Goal: Task Accomplishment & Management: Complete application form

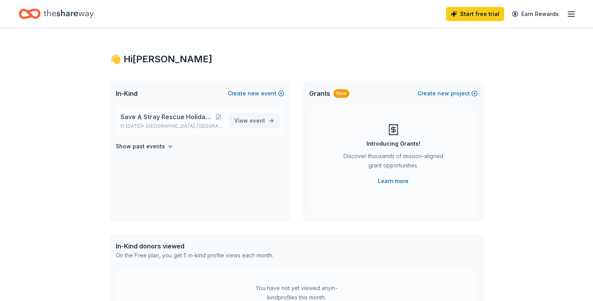
click at [260, 122] on span "event" at bounding box center [258, 120] width 16 height 7
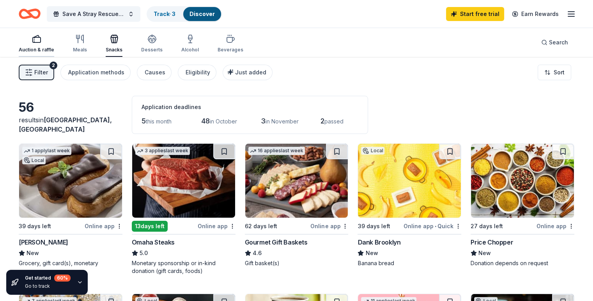
click at [49, 45] on div "Auction & raffle" at bounding box center [36, 43] width 35 height 19
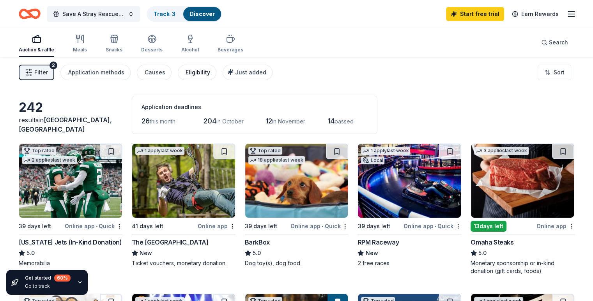
click at [210, 74] on div "Eligibility" at bounding box center [198, 72] width 25 height 9
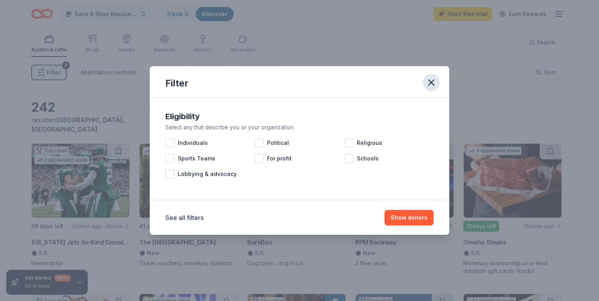
click at [430, 82] on icon "button" at bounding box center [431, 82] width 11 height 11
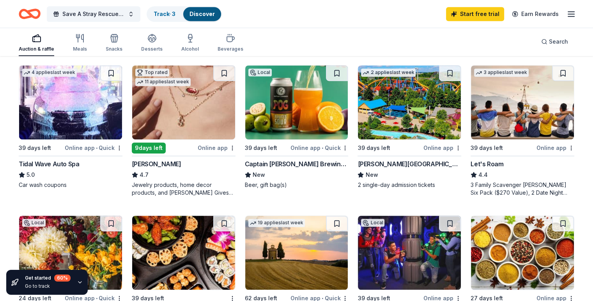
scroll to position [353, 0]
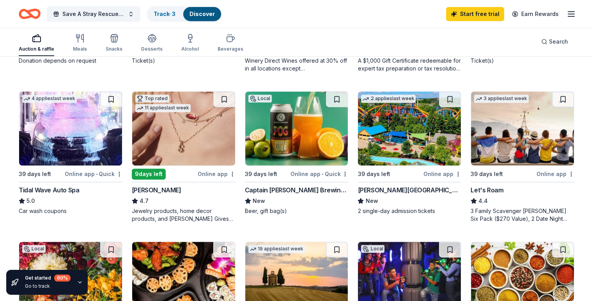
click at [500, 136] on img at bounding box center [522, 129] width 103 height 74
click at [87, 47] on div "Meals" at bounding box center [80, 49] width 14 height 6
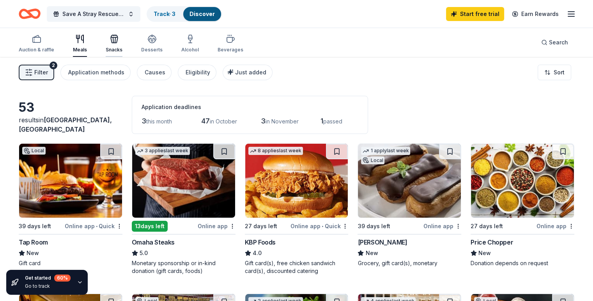
click at [122, 49] on div "Snacks" at bounding box center [114, 50] width 17 height 6
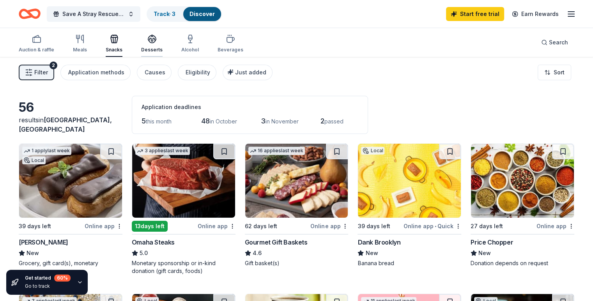
click at [162, 49] on div "Desserts" at bounding box center [151, 50] width 21 height 6
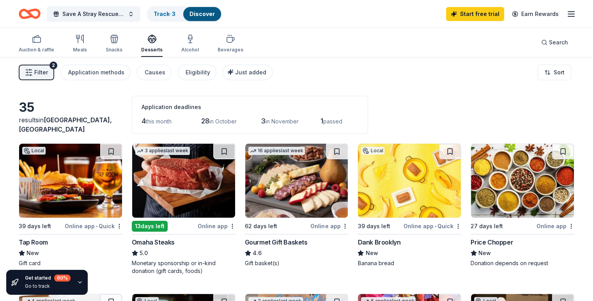
click at [199, 48] on div "Alcohol" at bounding box center [190, 50] width 18 height 6
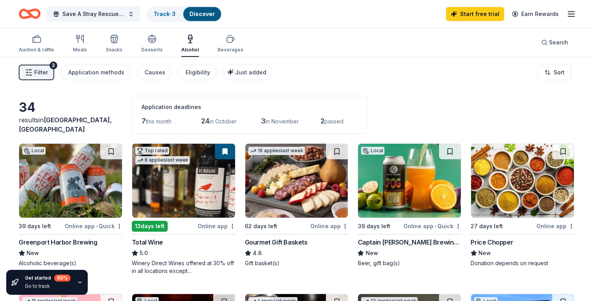
click at [293, 175] on img at bounding box center [296, 181] width 103 height 74
click at [163, 47] on div "Desserts" at bounding box center [151, 50] width 21 height 6
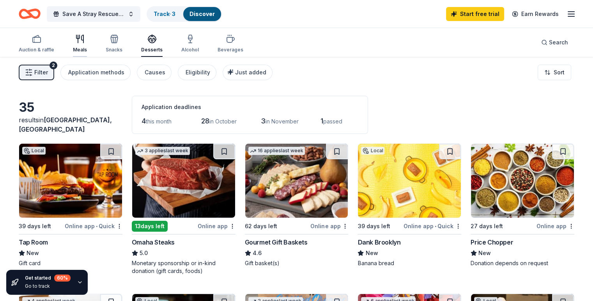
click at [87, 45] on div "Meals" at bounding box center [80, 43] width 14 height 19
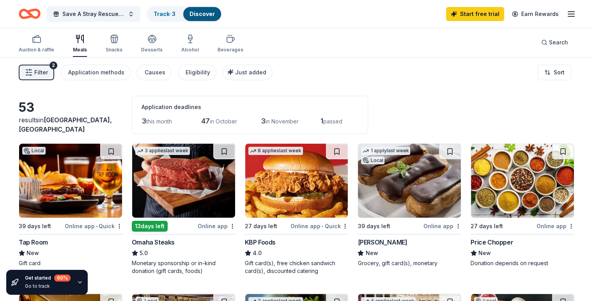
click at [195, 181] on img at bounding box center [183, 181] width 103 height 74
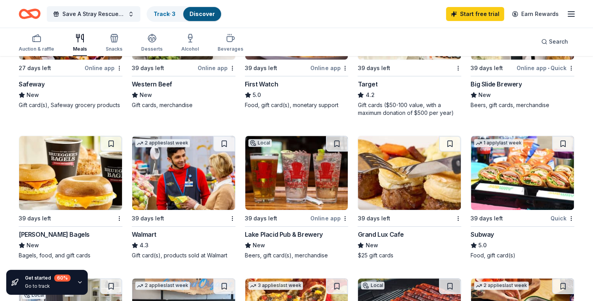
scroll to position [299, 0]
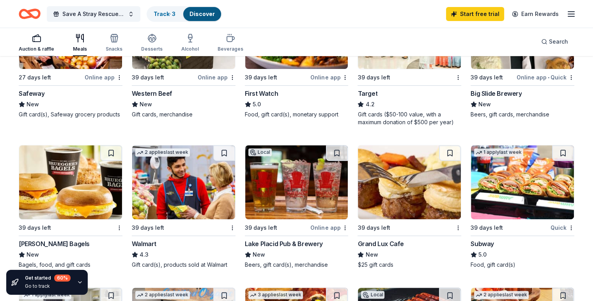
click at [53, 49] on div "Auction & raffle" at bounding box center [36, 49] width 35 height 6
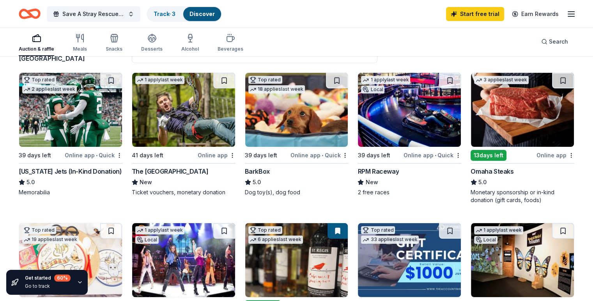
scroll to position [72, 0]
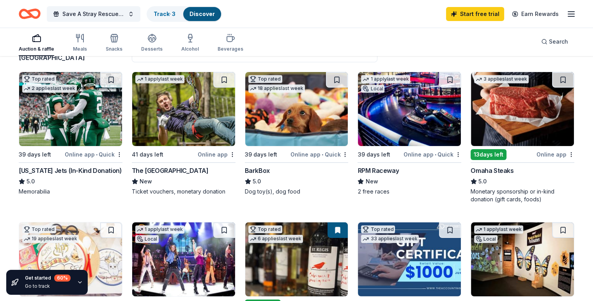
click at [81, 115] on img at bounding box center [70, 109] width 103 height 74
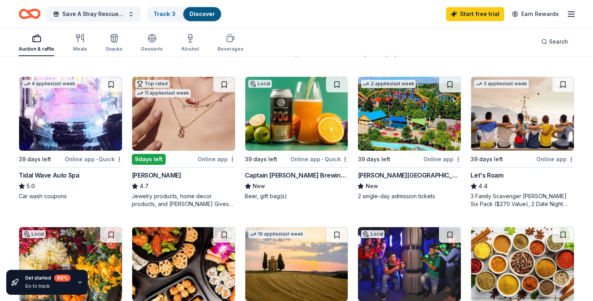
scroll to position [389, 0]
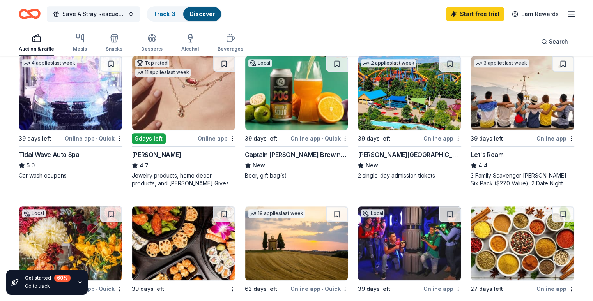
click at [395, 94] on img at bounding box center [409, 93] width 103 height 74
click at [186, 103] on img at bounding box center [183, 93] width 103 height 74
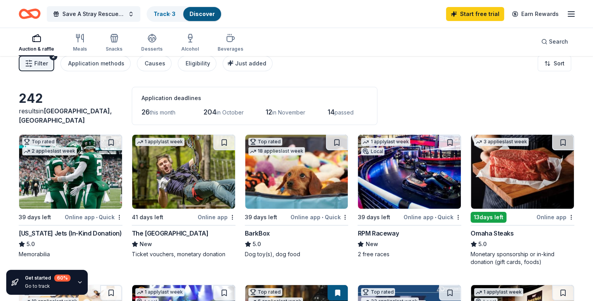
scroll to position [0, 0]
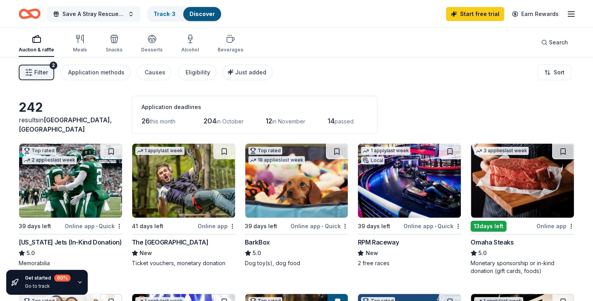
click at [110, 16] on span "Save A Stray Rescue Holiday Music Bingo Fundraiser" at bounding box center [93, 13] width 62 height 9
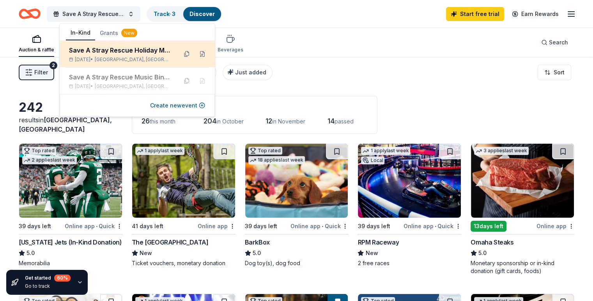
click at [106, 57] on div "Nov 21, 2025 • Seaford, NY" at bounding box center [120, 60] width 102 height 6
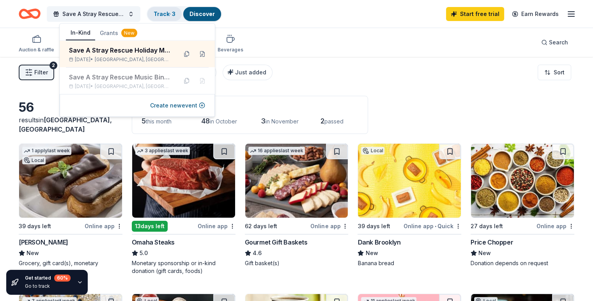
click at [175, 14] on link "Track · 3" at bounding box center [165, 14] width 22 height 7
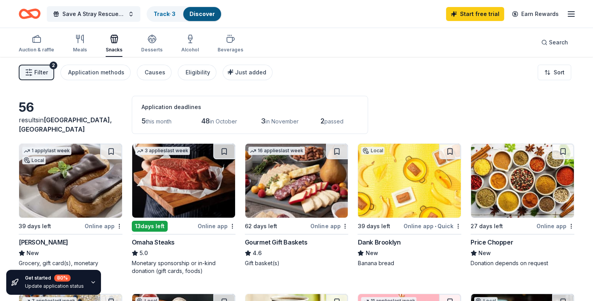
click at [221, 9] on div "Discover" at bounding box center [202, 14] width 38 height 14
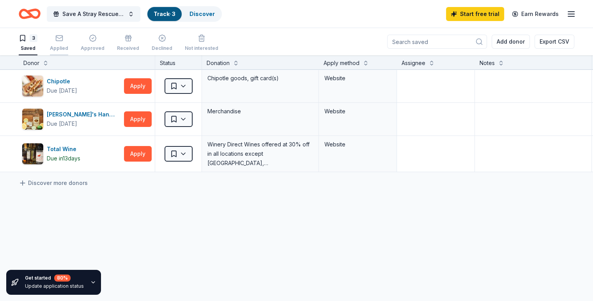
click at [68, 44] on div "Applied" at bounding box center [59, 42] width 18 height 17
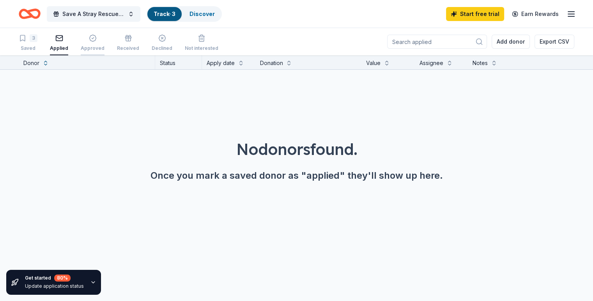
click at [105, 45] on div "Approved" at bounding box center [93, 48] width 24 height 6
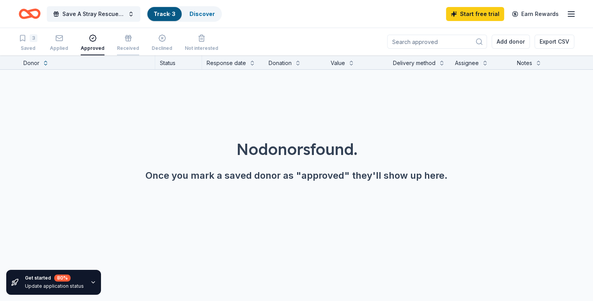
click at [139, 48] on div "Received" at bounding box center [128, 48] width 22 height 6
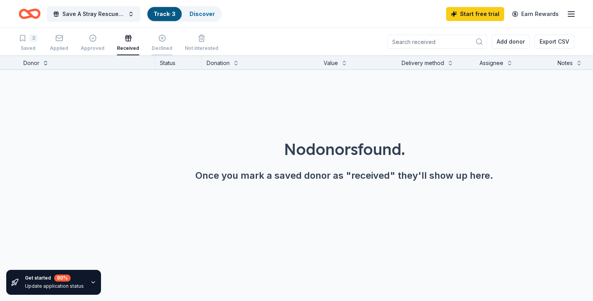
click at [172, 47] on div "Declined" at bounding box center [162, 48] width 21 height 6
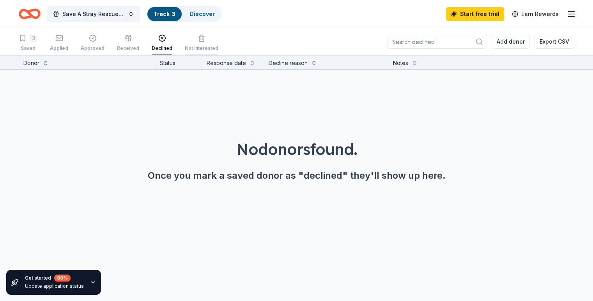
click at [208, 45] on div "Not interested" at bounding box center [202, 42] width 34 height 17
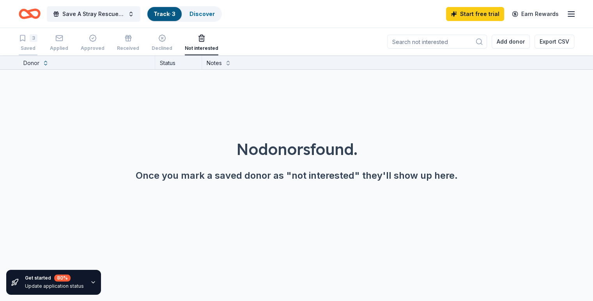
click at [37, 45] on div "3 Saved" at bounding box center [28, 42] width 19 height 17
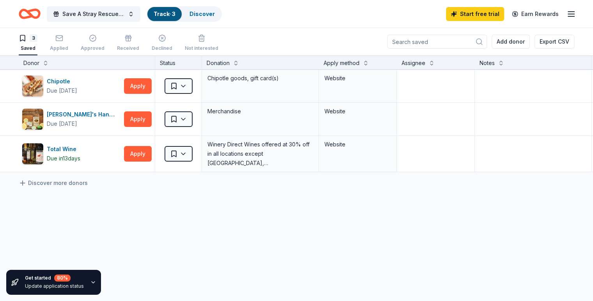
click at [41, 14] on icon "Home" at bounding box center [30, 14] width 22 height 18
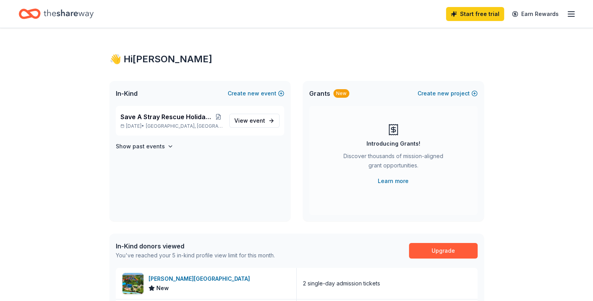
click at [82, 12] on icon "Home" at bounding box center [69, 14] width 50 height 16
click at [167, 118] on span "Save A Stray Rescue Holiday Music Bingo Fundraiser" at bounding box center [167, 116] width 94 height 9
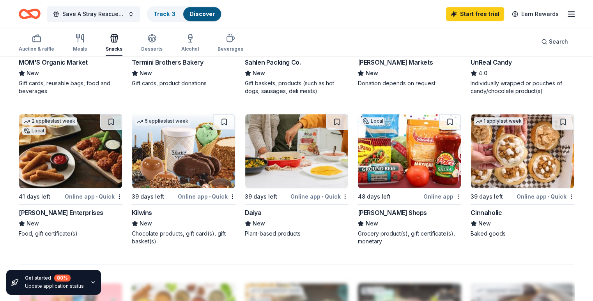
scroll to position [489, 0]
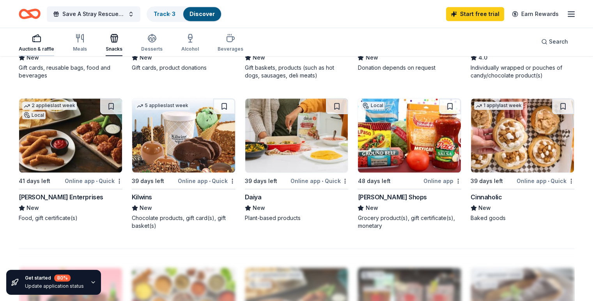
click at [54, 46] on div "Auction & raffle" at bounding box center [36, 43] width 35 height 19
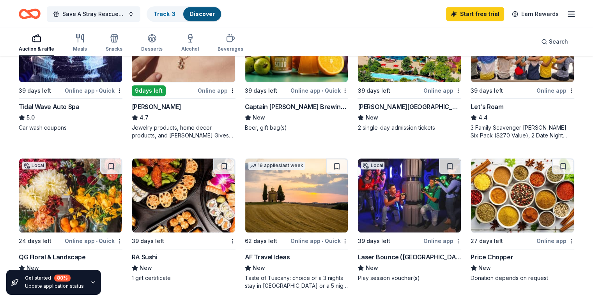
scroll to position [473, 0]
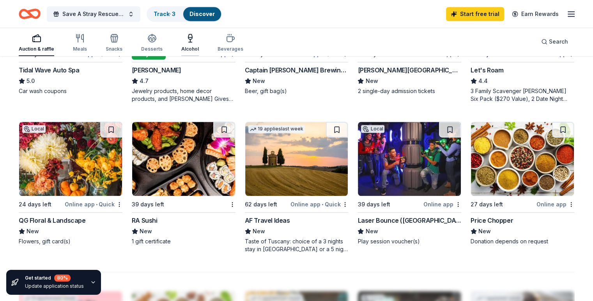
click at [199, 46] on div "Alcohol" at bounding box center [190, 43] width 18 height 19
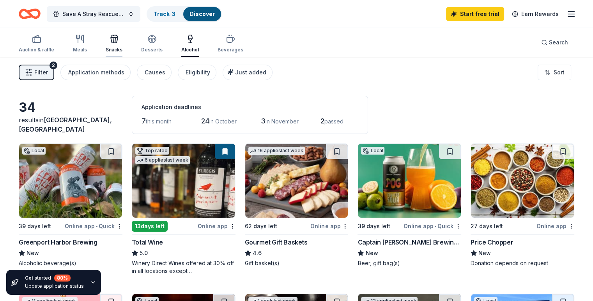
click at [118, 43] on icon "button" at bounding box center [114, 39] width 7 height 5
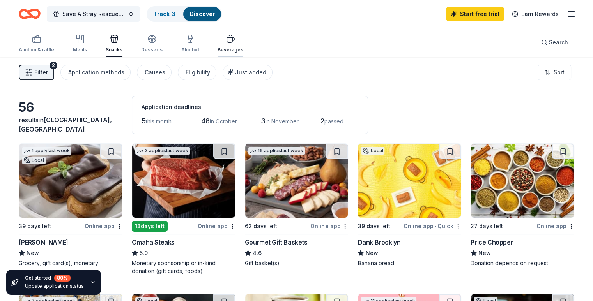
click at [239, 47] on div "Beverages" at bounding box center [231, 50] width 26 height 6
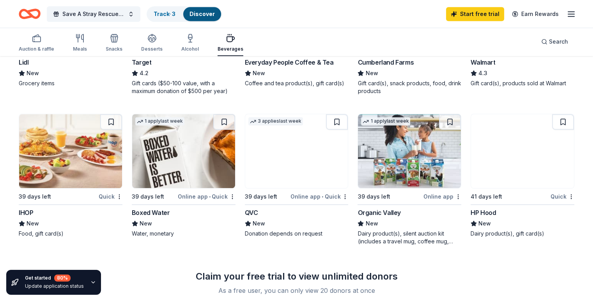
scroll to position [510, 0]
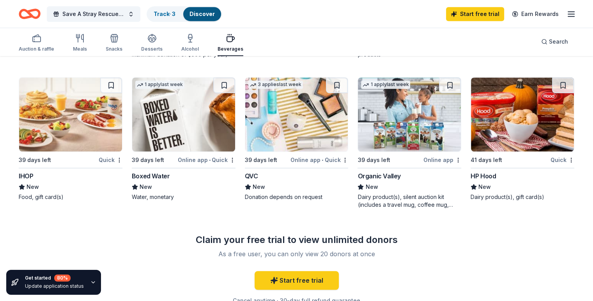
click at [65, 136] on img at bounding box center [70, 115] width 103 height 74
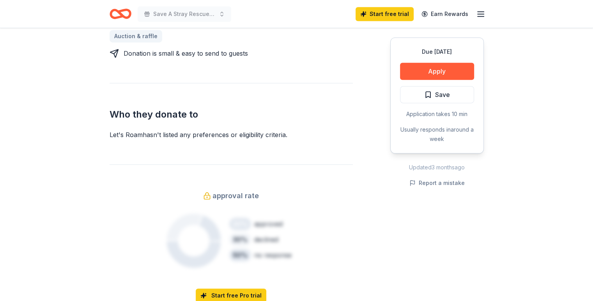
scroll to position [384, 0]
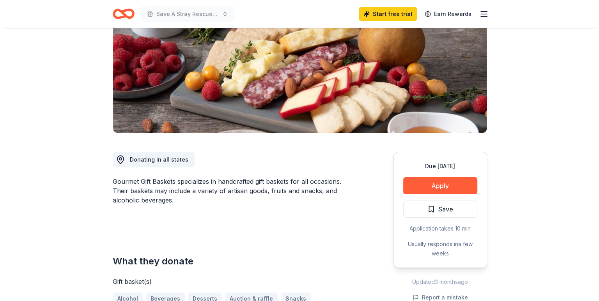
scroll to position [140, 0]
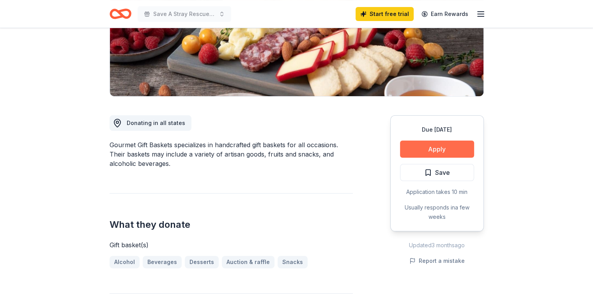
click at [438, 146] on button "Apply" at bounding box center [437, 149] width 74 height 17
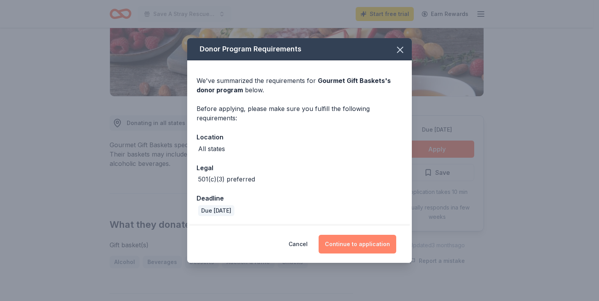
click at [365, 244] on button "Continue to application" at bounding box center [358, 244] width 78 height 19
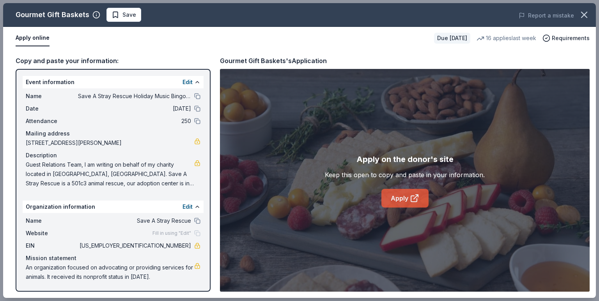
click at [396, 196] on link "Apply" at bounding box center [404, 198] width 47 height 19
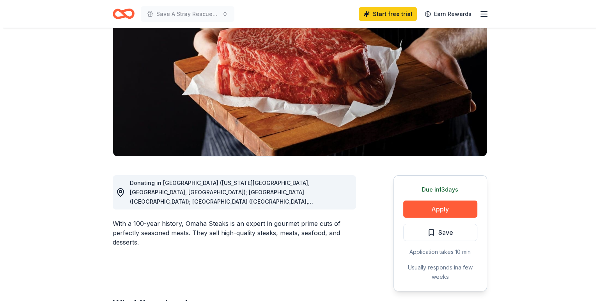
scroll to position [81, 0]
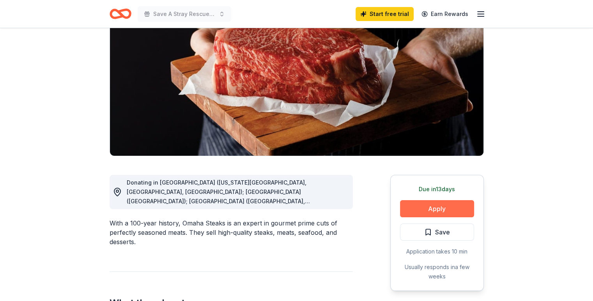
click at [445, 204] on button "Apply" at bounding box center [437, 208] width 74 height 17
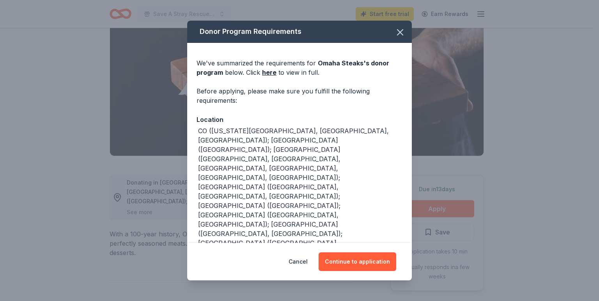
click at [401, 111] on div "We've summarized the requirements for Omaha Steaks 's donor program below. Clic…" at bounding box center [299, 307] width 225 height 528
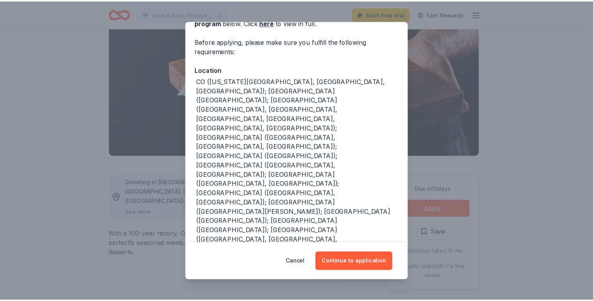
scroll to position [49, 0]
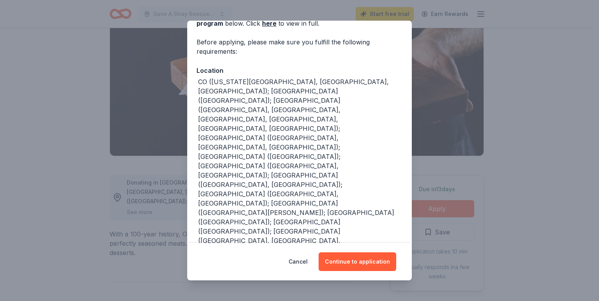
click at [529, 131] on div "Donor Program Requirements We've summarized the requirements for Omaha Steaks '…" at bounding box center [299, 150] width 599 height 301
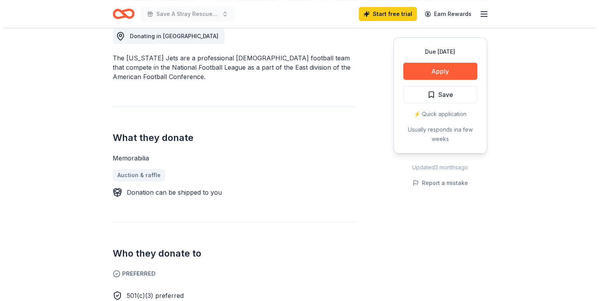
scroll to position [220, 0]
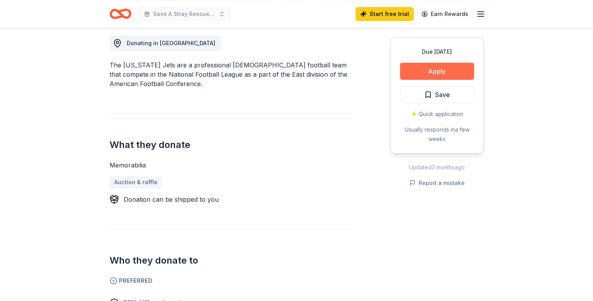
click at [445, 72] on button "Apply" at bounding box center [437, 71] width 74 height 17
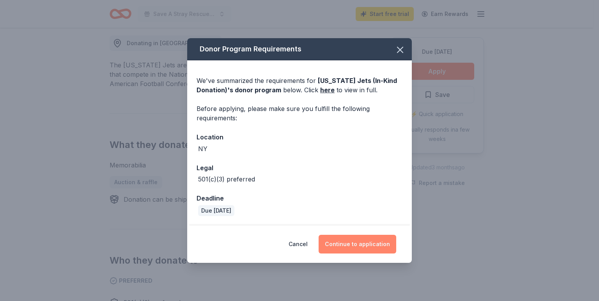
click at [363, 244] on button "Continue to application" at bounding box center [358, 244] width 78 height 19
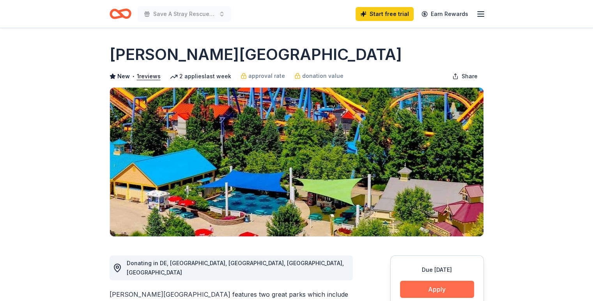
click at [441, 286] on button "Apply" at bounding box center [437, 289] width 74 height 17
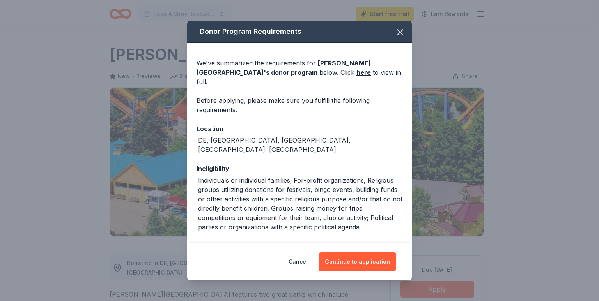
click at [495, 241] on div "Donor Program Requirements We've summarized the requirements for Dorney Park & …" at bounding box center [299, 150] width 599 height 301
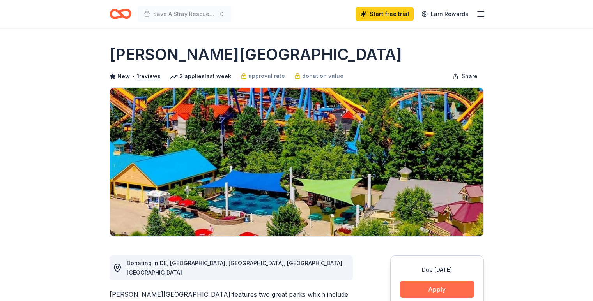
click at [425, 288] on button "Apply" at bounding box center [437, 289] width 74 height 17
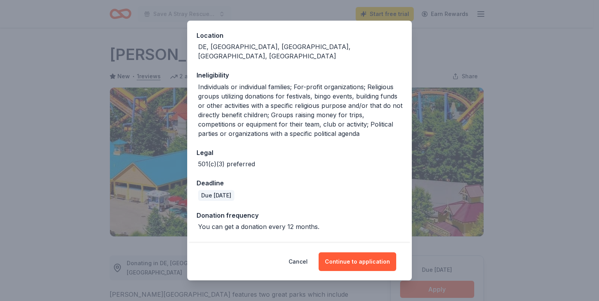
scroll to position [103, 0]
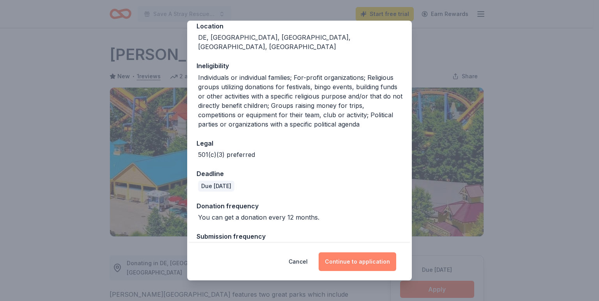
click at [380, 264] on button "Continue to application" at bounding box center [358, 262] width 78 height 19
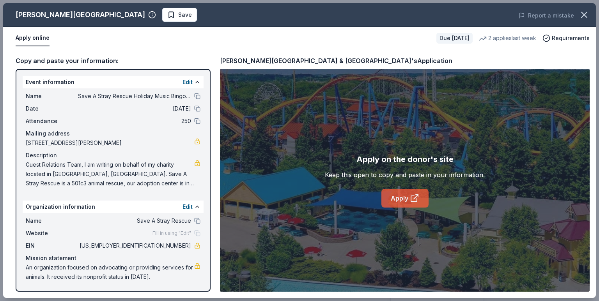
click at [401, 200] on link "Apply" at bounding box center [404, 198] width 47 height 19
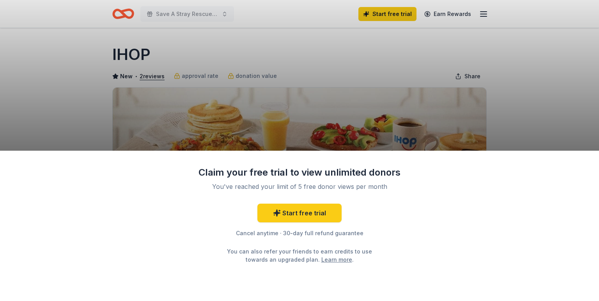
click at [423, 286] on div "Claim your free trial to view unlimited donors You've reached your limit of 5 f…" at bounding box center [299, 226] width 599 height 151
